Goal: Obtain resource: Obtain resource

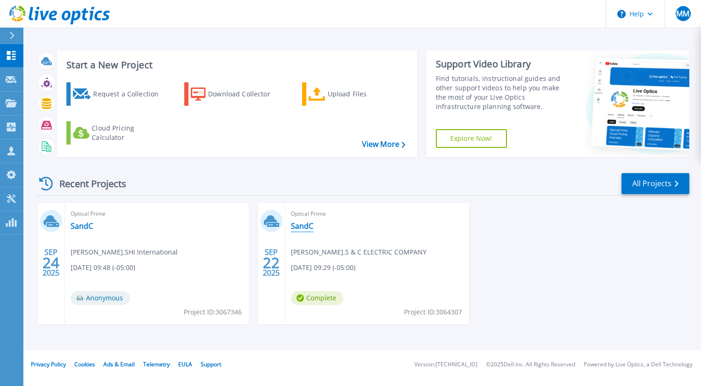
click at [299, 228] on link "SandC" at bounding box center [302, 225] width 22 height 9
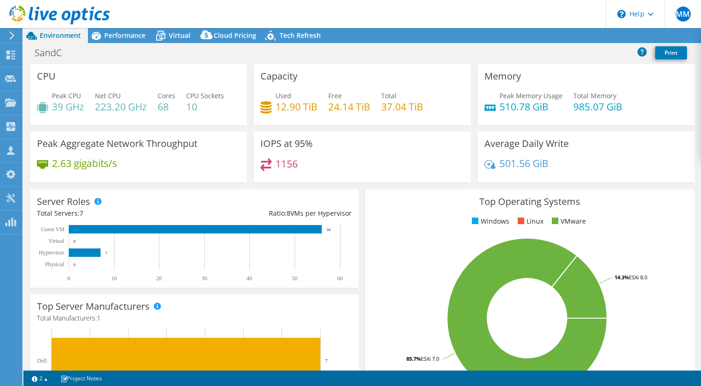
select select "USEast"
select select "USD"
radio input "true"
radio input "false"
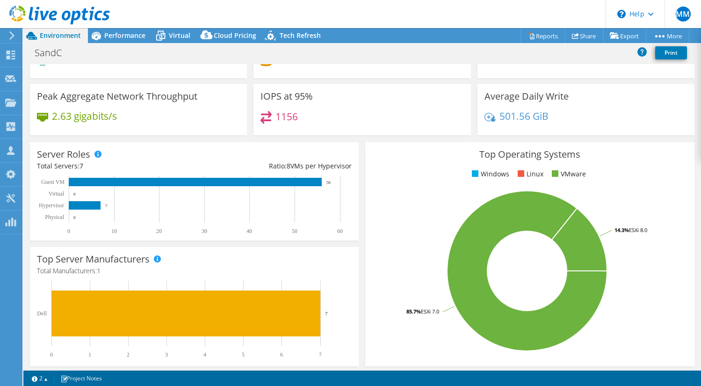
scroll to position [48, 0]
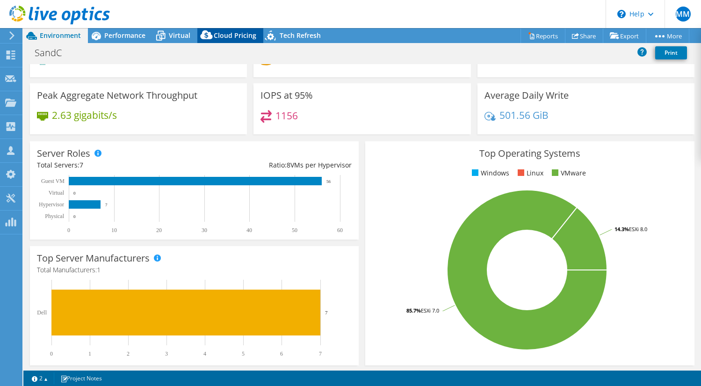
click at [213, 37] on icon at bounding box center [206, 37] width 19 height 19
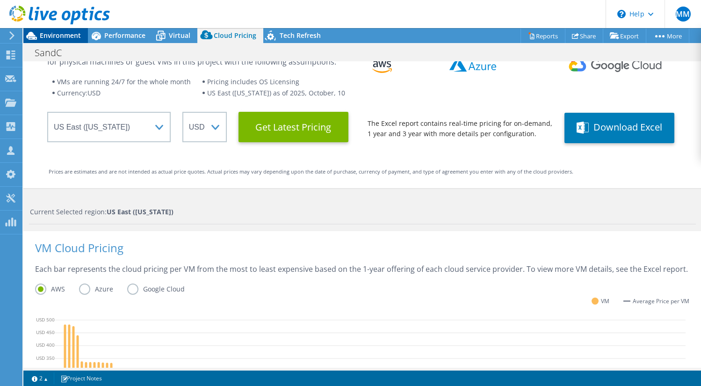
click at [60, 37] on span "Environment" at bounding box center [60, 35] width 41 height 9
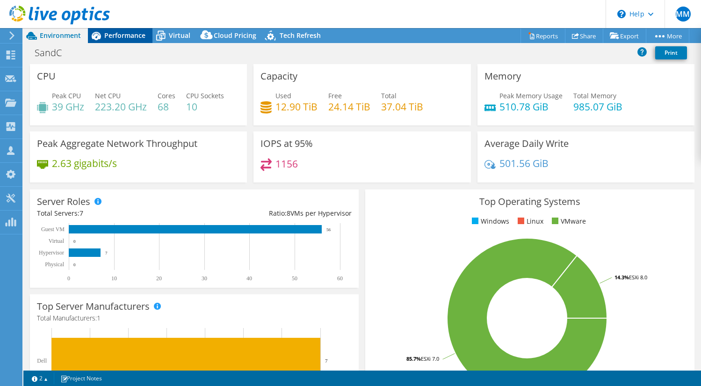
scroll to position [0, 0]
click at [119, 36] on span "Performance" at bounding box center [124, 35] width 41 height 9
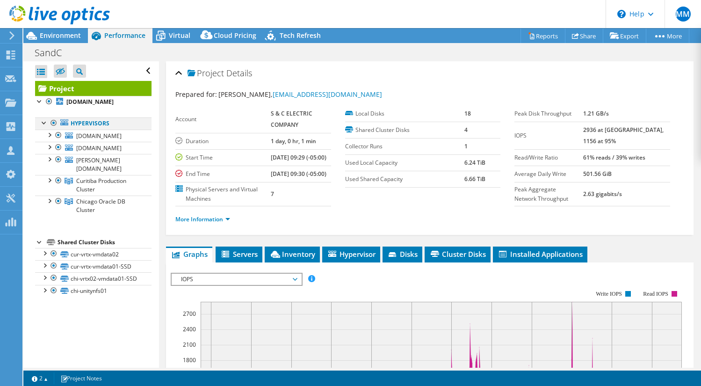
click at [52, 122] on div at bounding box center [53, 122] width 9 height 11
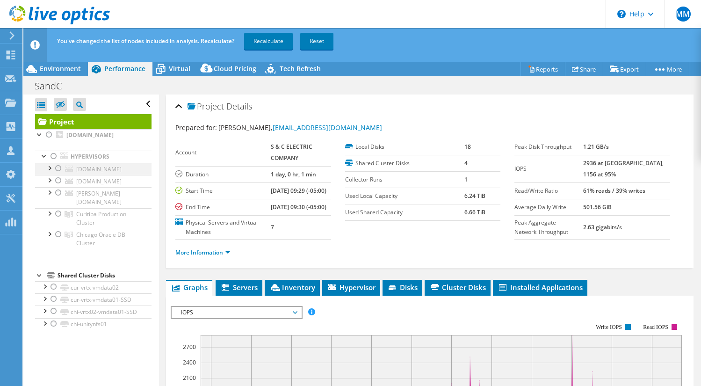
click at [58, 169] on div at bounding box center [58, 168] width 9 height 11
click at [229, 67] on span "Cloud Pricing" at bounding box center [235, 68] width 43 height 9
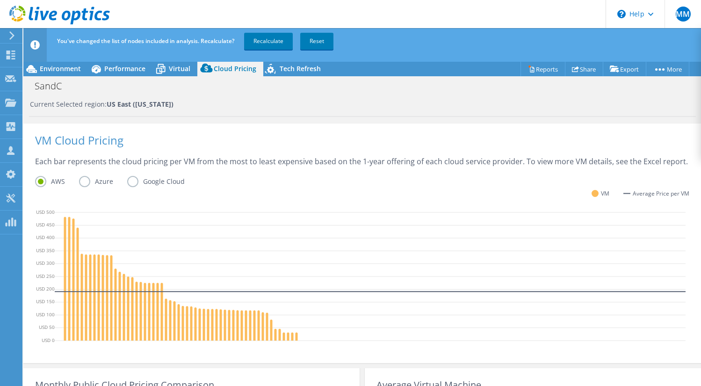
scroll to position [182, 0]
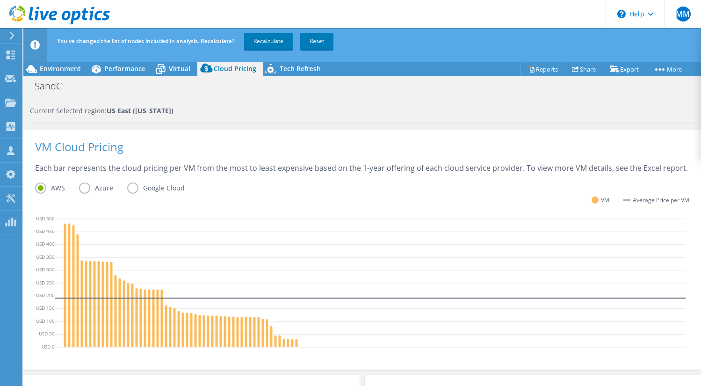
click at [86, 187] on label "Azure" at bounding box center [103, 187] width 48 height 11
click at [0, 0] on input "Azure" at bounding box center [0, 0] width 0 height 0
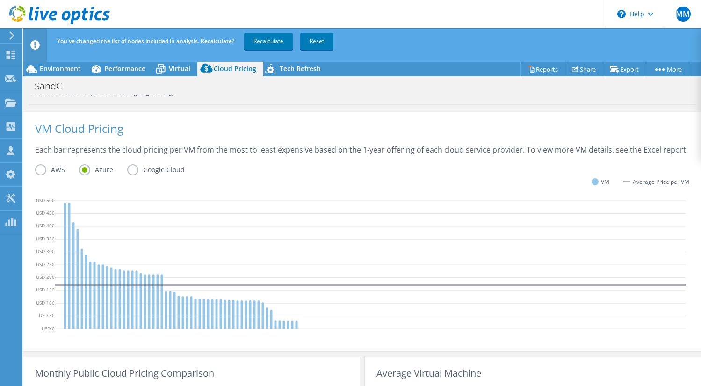
scroll to position [200, 0]
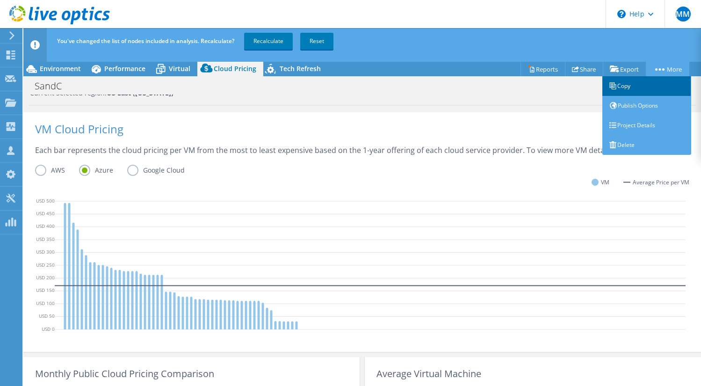
click at [616, 85] on link "Copy" at bounding box center [646, 86] width 89 height 20
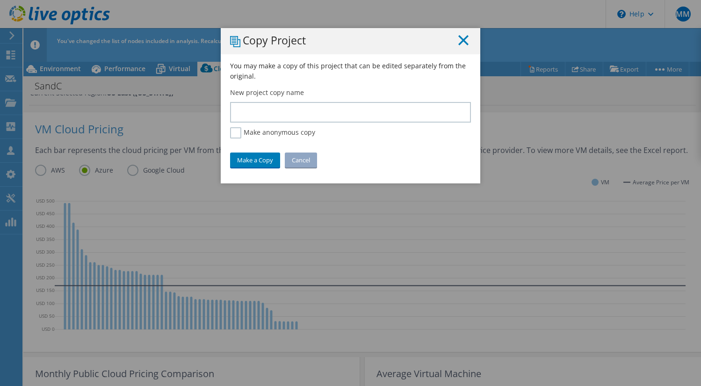
click at [461, 40] on icon at bounding box center [463, 40] width 10 height 10
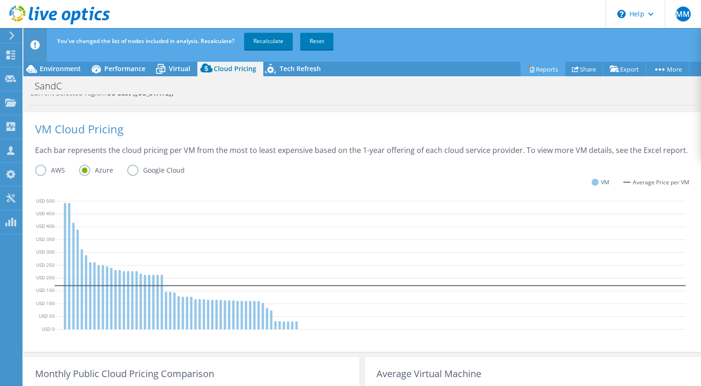
click at [539, 69] on link "Reports" at bounding box center [542, 69] width 45 height 14
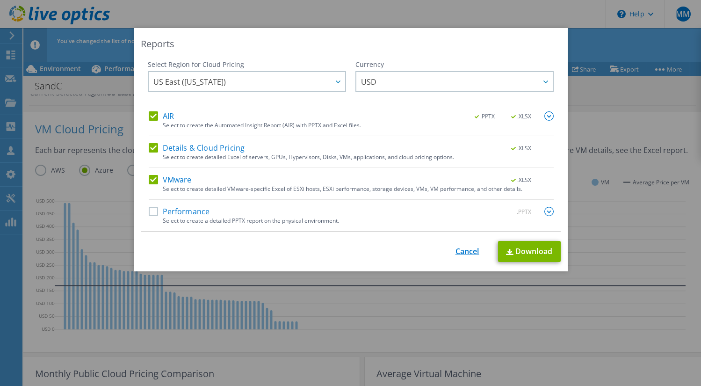
click at [460, 250] on link "Cancel" at bounding box center [467, 251] width 24 height 9
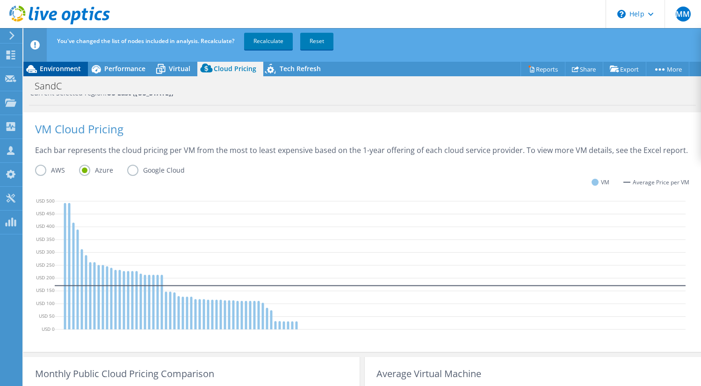
click at [54, 72] on span "Environment" at bounding box center [60, 68] width 41 height 9
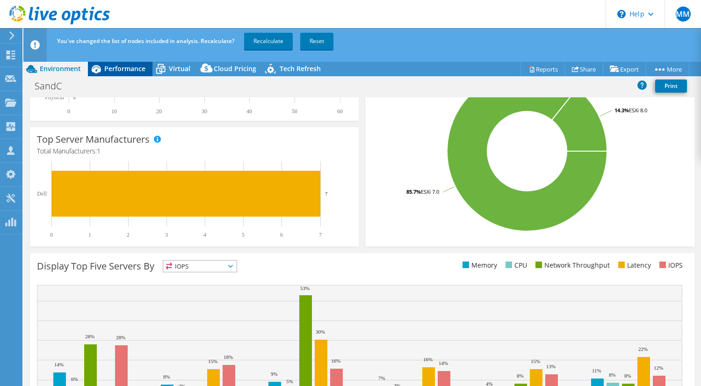
click at [116, 67] on span "Performance" at bounding box center [124, 68] width 41 height 9
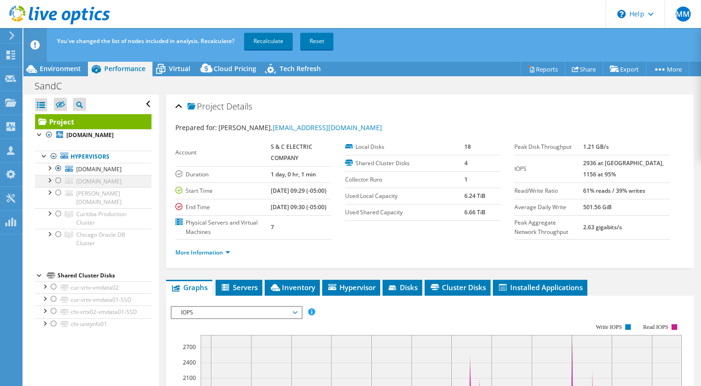
click at [57, 179] on div at bounding box center [58, 180] width 9 height 11
click at [58, 169] on div at bounding box center [58, 168] width 9 height 11
click at [234, 66] on span "Cloud Pricing" at bounding box center [235, 68] width 43 height 9
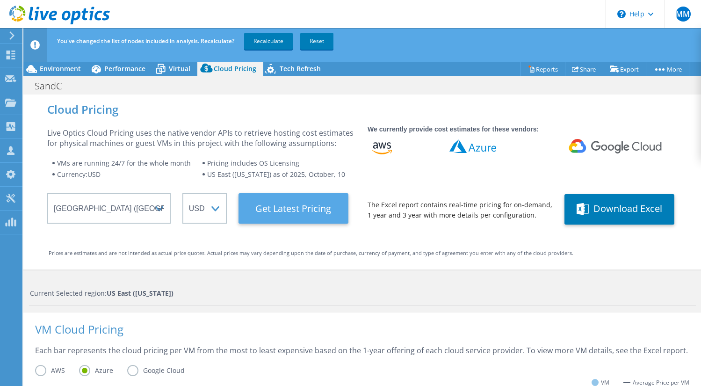
click at [313, 208] on Latest "Get Latest Pricing" at bounding box center [293, 208] width 110 height 30
click at [271, 206] on Latest "Get Latest Pricing" at bounding box center [293, 208] width 110 height 30
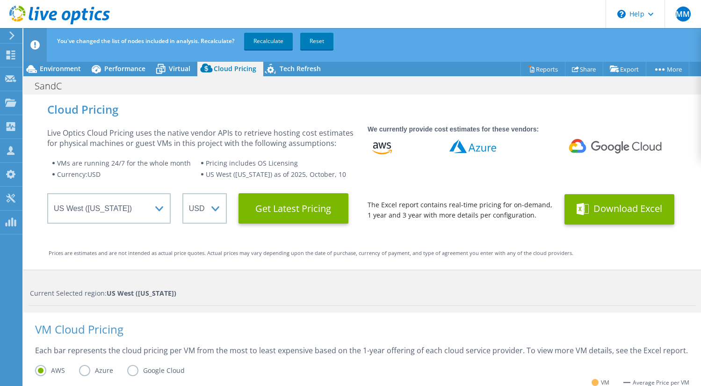
click at [602, 208] on button "Download Excel" at bounding box center [619, 209] width 110 height 30
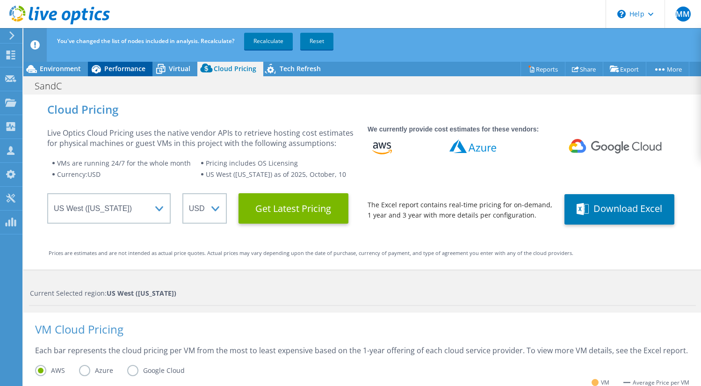
click at [105, 71] on span "Performance" at bounding box center [124, 68] width 41 height 9
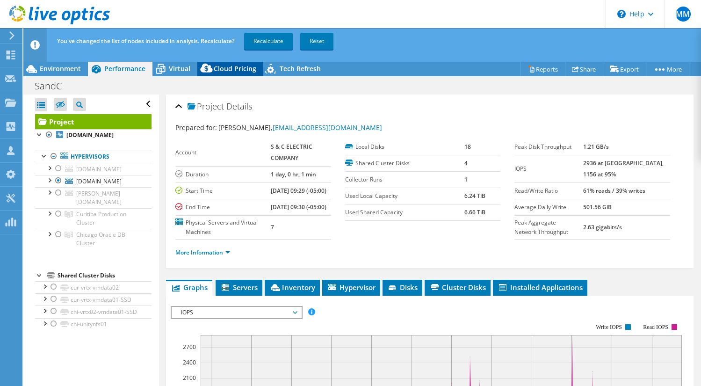
click at [232, 67] on span "Cloud Pricing" at bounding box center [235, 68] width 43 height 9
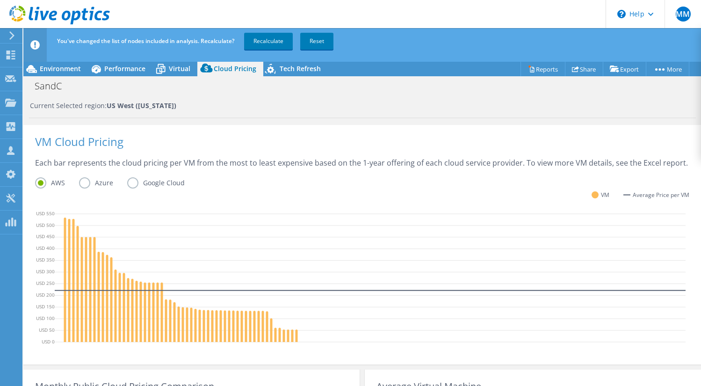
scroll to position [181, 0]
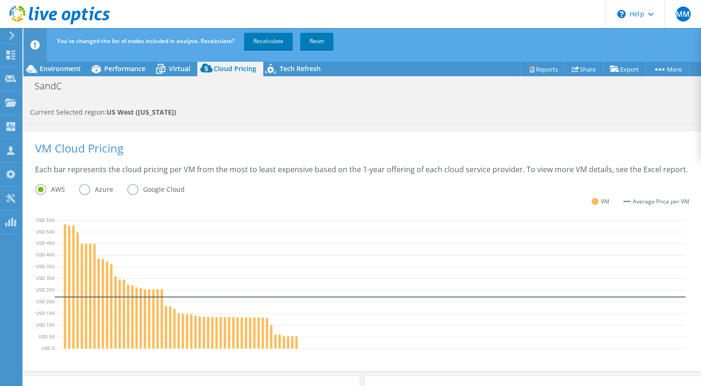
click at [94, 191] on label "Azure" at bounding box center [103, 189] width 48 height 11
click at [0, 0] on input "Azure" at bounding box center [0, 0] width 0 height 0
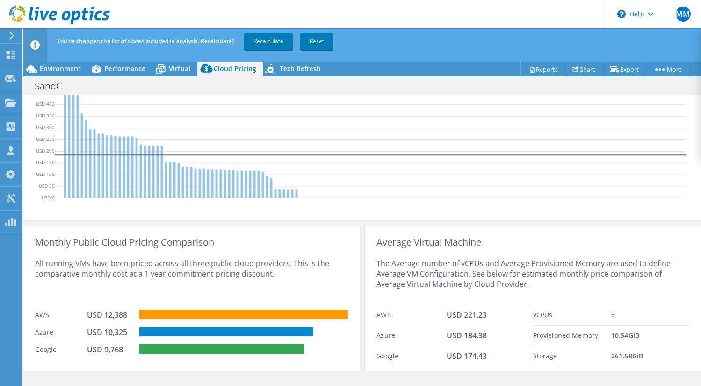
scroll to position [331, 0]
click at [129, 68] on span "Performance" at bounding box center [124, 68] width 41 height 9
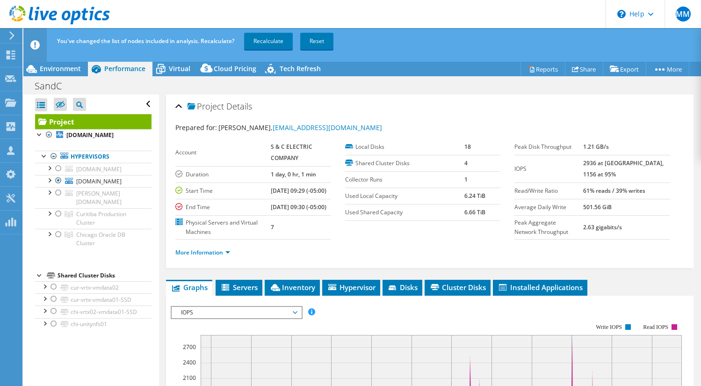
scroll to position [0, 0]
click at [58, 169] on div at bounding box center [58, 168] width 9 height 11
click at [59, 179] on div at bounding box center [58, 180] width 9 height 11
click at [228, 67] on span "Cloud Pricing" at bounding box center [235, 68] width 43 height 9
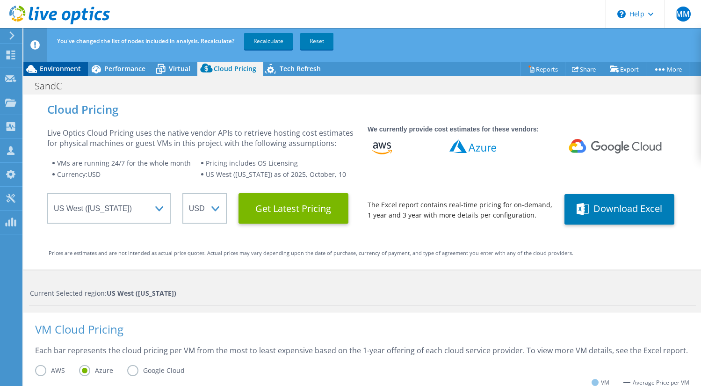
click at [44, 70] on span "Environment" at bounding box center [60, 68] width 41 height 9
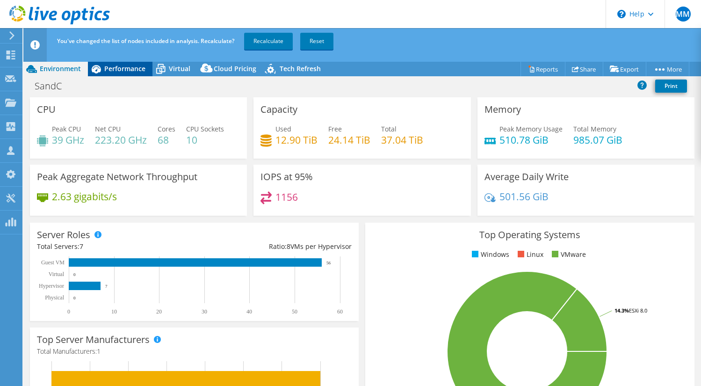
click at [108, 69] on span "Performance" at bounding box center [124, 68] width 41 height 9
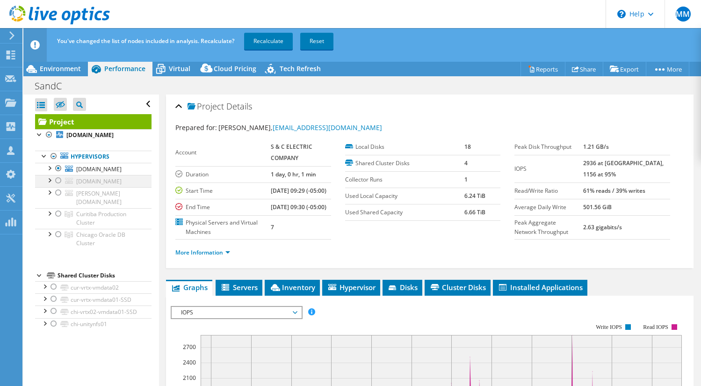
click at [57, 180] on div at bounding box center [58, 180] width 9 height 11
click at [58, 169] on div at bounding box center [58, 168] width 9 height 11
click at [218, 71] on span "Cloud Pricing" at bounding box center [235, 68] width 43 height 9
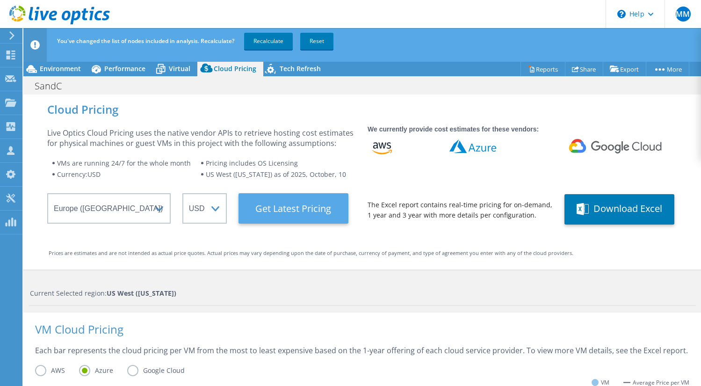
click at [291, 207] on Latest "Get Latest Pricing" at bounding box center [293, 208] width 110 height 30
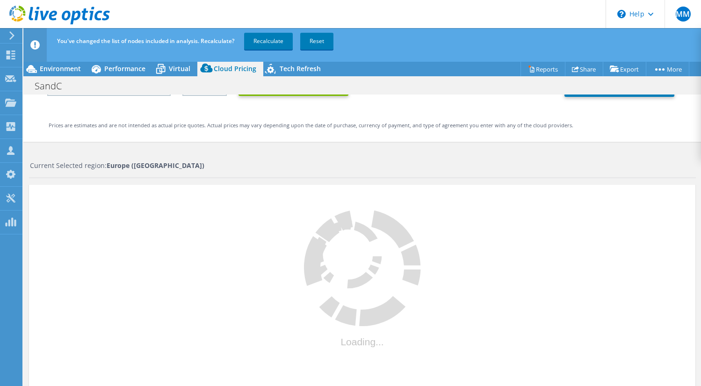
scroll to position [128, 0]
click at [116, 70] on span "Performance" at bounding box center [124, 68] width 41 height 9
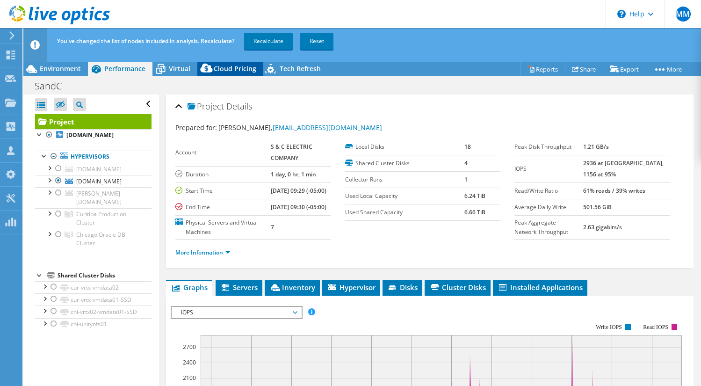
click at [225, 65] on span "Cloud Pricing" at bounding box center [235, 68] width 43 height 9
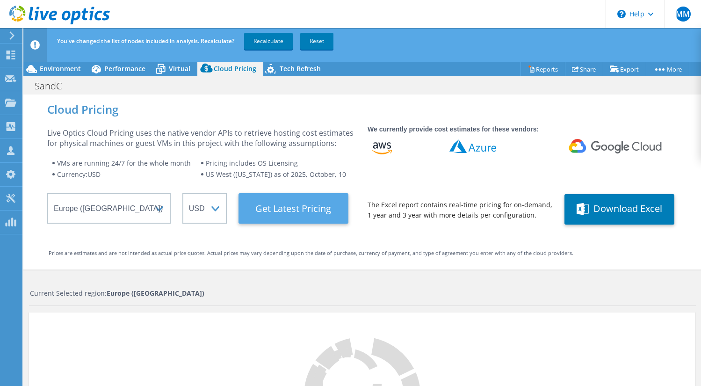
click at [278, 204] on Latest "Get Latest Pricing" at bounding box center [293, 208] width 110 height 30
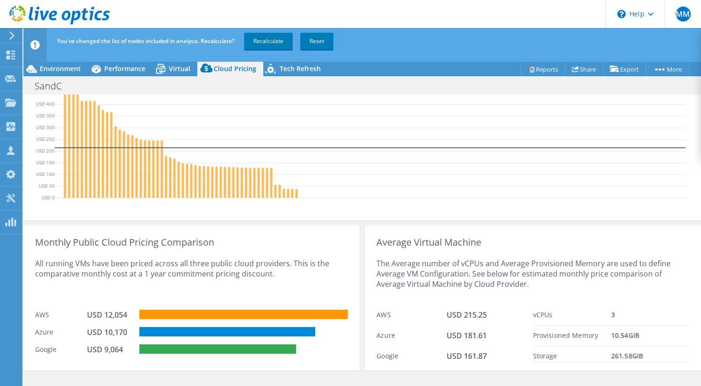
scroll to position [331, 0]
click at [105, 70] on span "Performance" at bounding box center [124, 68] width 41 height 9
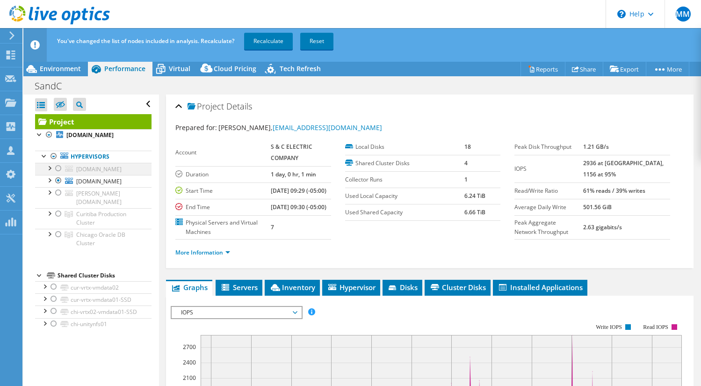
click at [59, 166] on div at bounding box center [58, 168] width 9 height 11
click at [57, 180] on div at bounding box center [58, 180] width 9 height 11
click at [221, 72] on span "Cloud Pricing" at bounding box center [235, 68] width 43 height 9
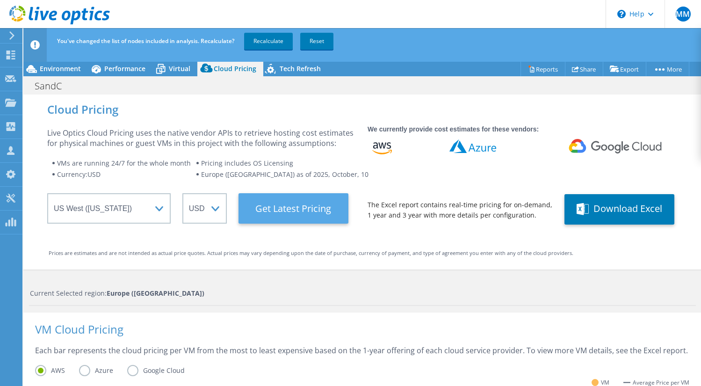
click at [282, 215] on Latest "Get Latest Pricing" at bounding box center [293, 208] width 110 height 30
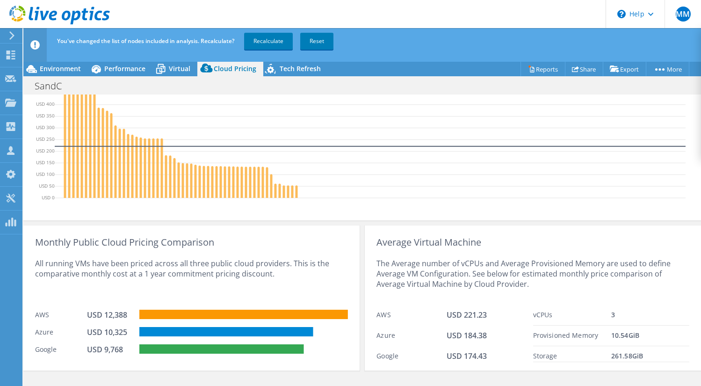
scroll to position [331, 0]
click at [125, 72] on span "Performance" at bounding box center [124, 68] width 41 height 9
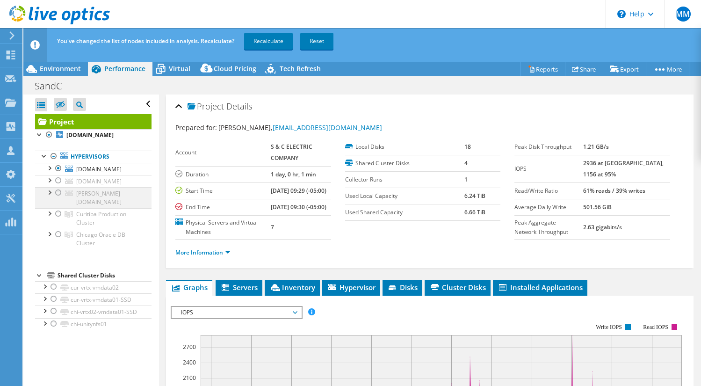
click at [57, 192] on div at bounding box center [58, 192] width 9 height 11
click at [57, 168] on div at bounding box center [58, 168] width 9 height 11
click at [215, 65] on icon at bounding box center [206, 70] width 19 height 19
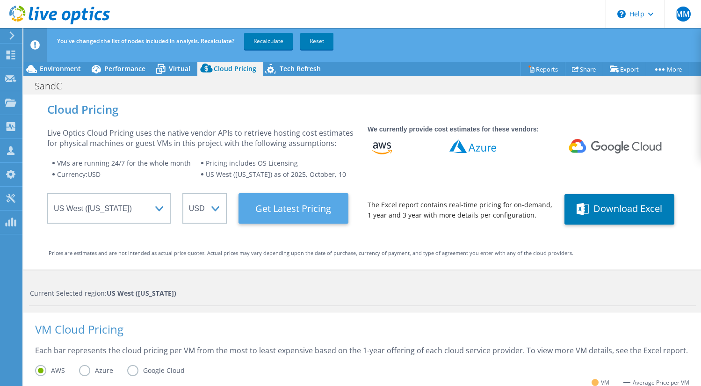
click at [285, 217] on Latest "Get Latest Pricing" at bounding box center [293, 208] width 110 height 30
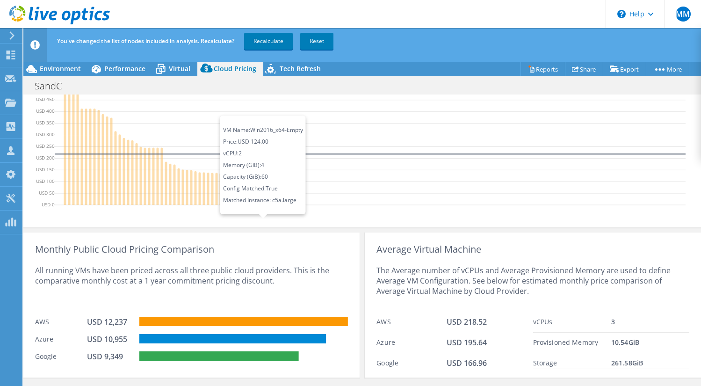
scroll to position [331, 0]
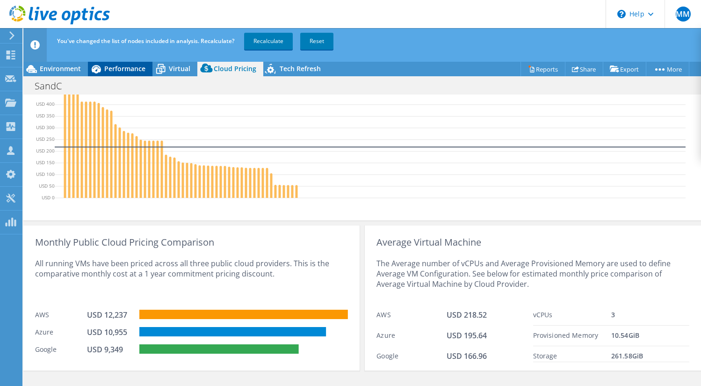
click at [123, 69] on span "Performance" at bounding box center [124, 68] width 41 height 9
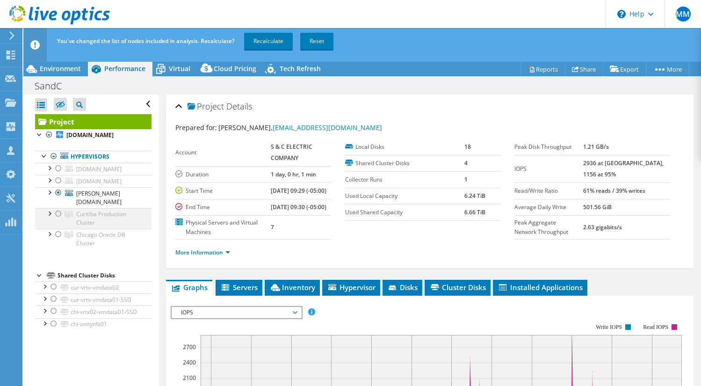
click at [58, 208] on div at bounding box center [58, 213] width 9 height 11
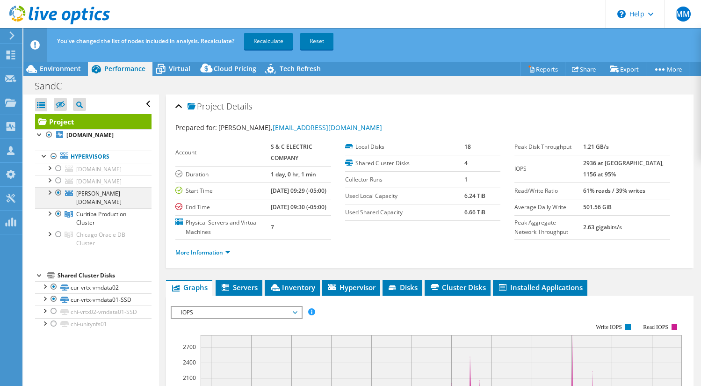
click at [58, 194] on div at bounding box center [58, 192] width 9 height 11
click at [233, 72] on span "Cloud Pricing" at bounding box center [235, 68] width 43 height 9
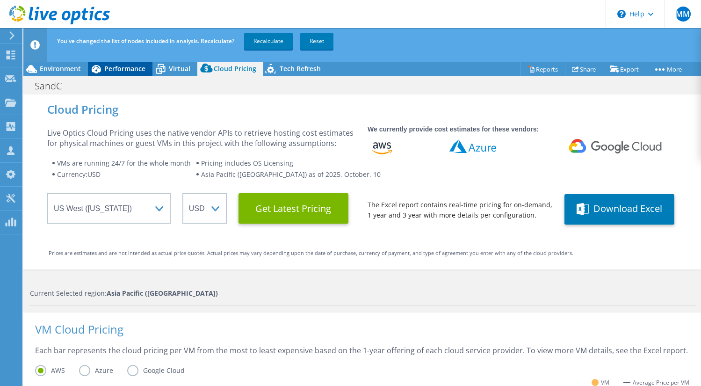
click at [128, 68] on span "Performance" at bounding box center [124, 68] width 41 height 9
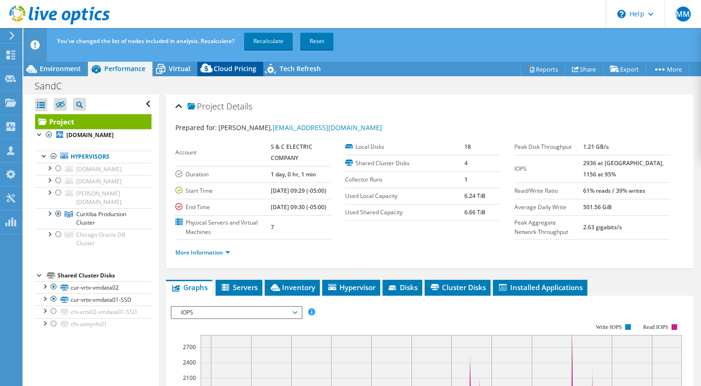
click at [224, 70] on span "Cloud Pricing" at bounding box center [235, 68] width 43 height 9
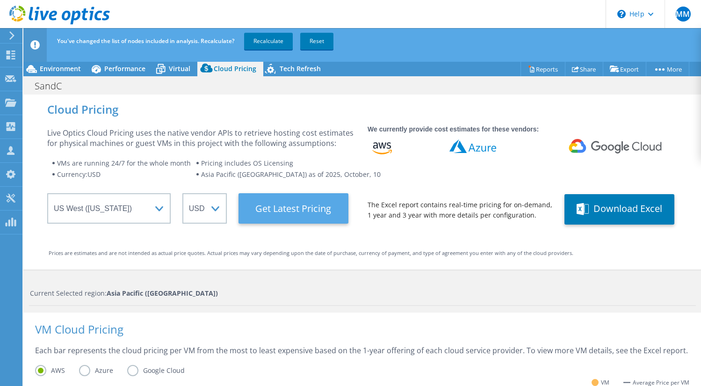
click at [277, 208] on Latest "Get Latest Pricing" at bounding box center [293, 208] width 110 height 30
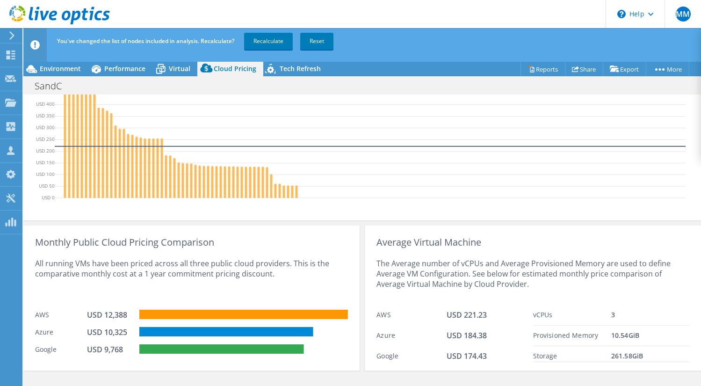
scroll to position [331, 0]
click at [109, 72] on span "Performance" at bounding box center [124, 68] width 41 height 9
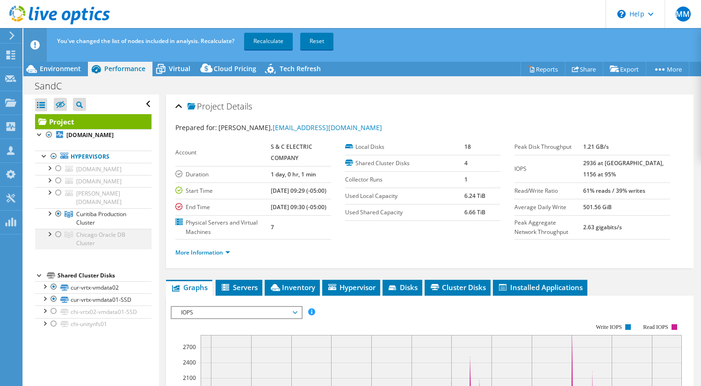
click at [59, 229] on div at bounding box center [58, 234] width 9 height 11
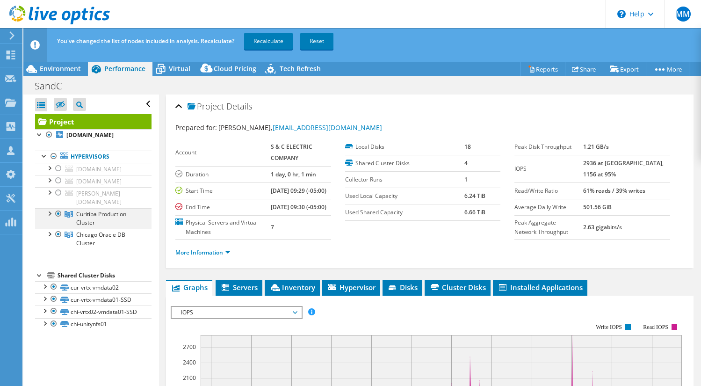
click at [58, 208] on div at bounding box center [58, 213] width 9 height 11
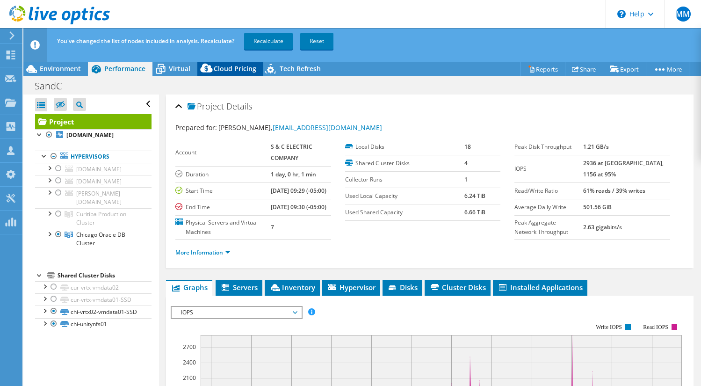
click at [237, 65] on span "Cloud Pricing" at bounding box center [235, 68] width 43 height 9
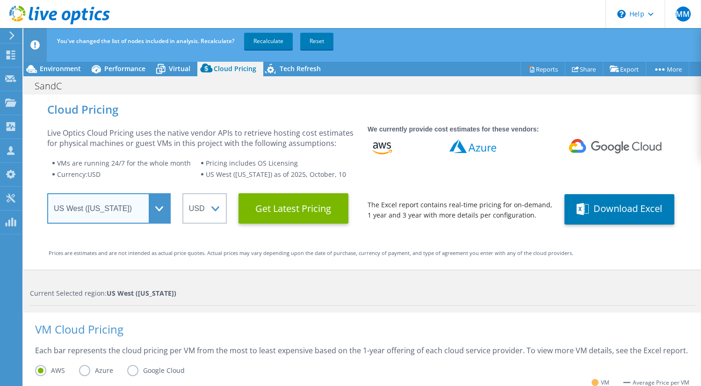
select select "USEast"
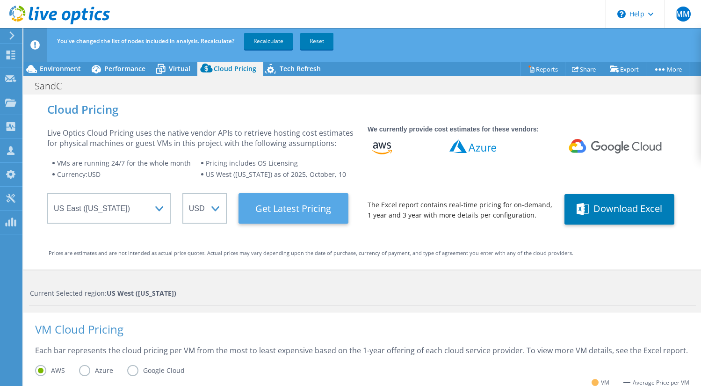
click at [268, 213] on Latest "Get Latest Pricing" at bounding box center [293, 208] width 110 height 30
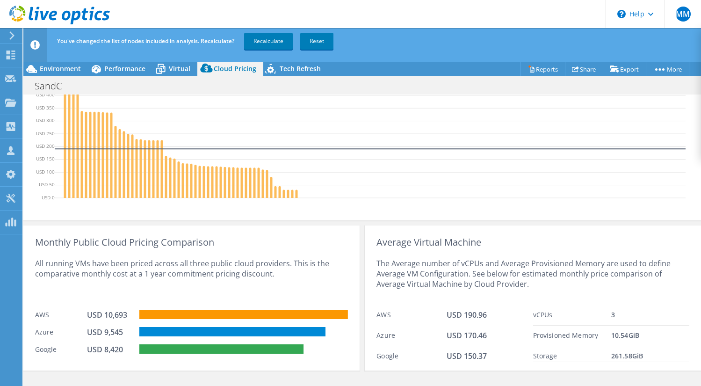
scroll to position [331, 0]
click at [110, 71] on span "Performance" at bounding box center [124, 68] width 41 height 9
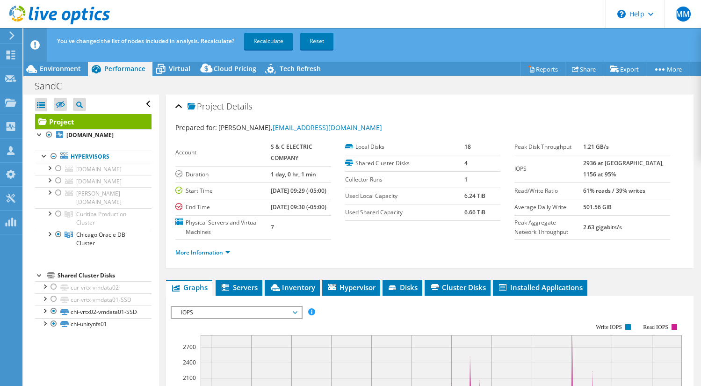
scroll to position [0, 0]
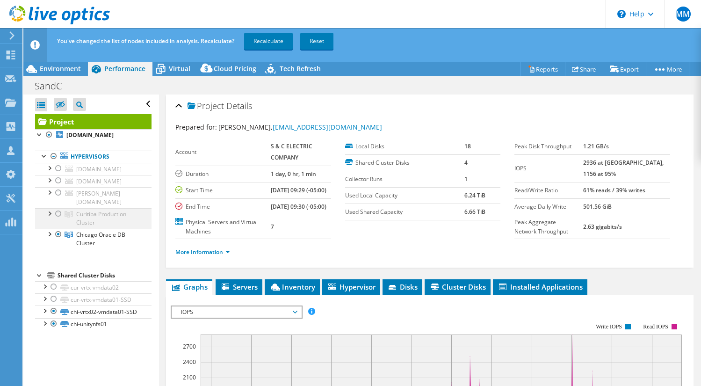
click at [59, 208] on div at bounding box center [58, 213] width 9 height 11
click at [58, 229] on div at bounding box center [58, 234] width 9 height 11
